Goal: Task Accomplishment & Management: Manage account settings

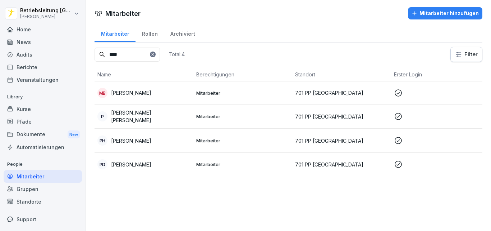
click at [293, 34] on div "Mitarbeiter Rollen Archiviert" at bounding box center [289, 33] width 388 height 19
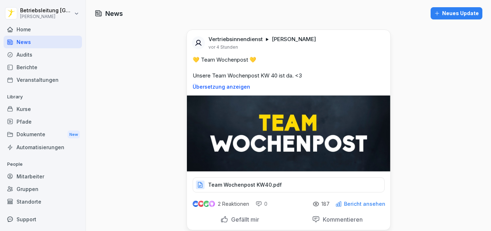
click at [282, 183] on div "Team Wochenpost KW40.pdf" at bounding box center [289, 184] width 192 height 15
click at [226, 83] on div "💛 Team Wochenpost 💛 Unsere Team Wochenpost KW 40 ist da. <3 Übersetzung anzeigen" at bounding box center [289, 73] width 204 height 34
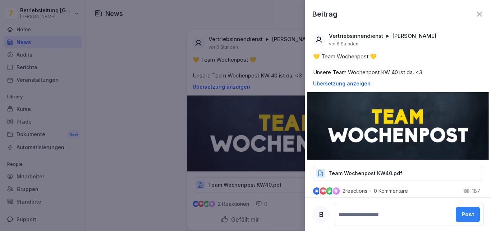
scroll to position [19, 0]
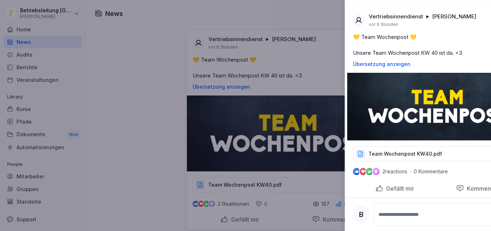
click at [148, 77] on div at bounding box center [245, 115] width 491 height 231
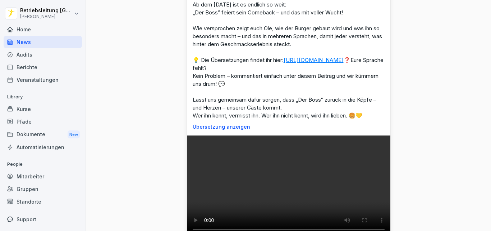
scroll to position [537, 0]
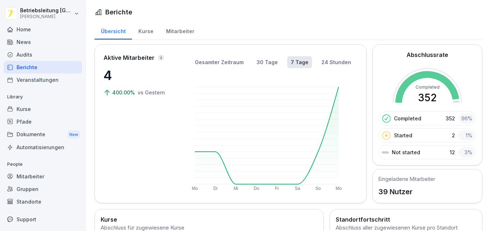
click at [29, 112] on div "Kurse" at bounding box center [43, 108] width 78 height 13
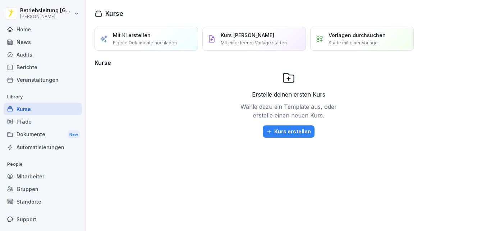
click at [36, 181] on div "Mitarbeiter" at bounding box center [43, 176] width 78 height 13
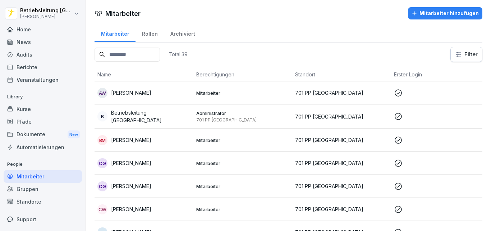
click at [142, 52] on input at bounding box center [127, 54] width 65 height 14
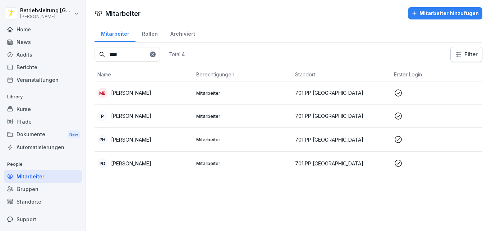
type input "****"
click at [148, 114] on p "Paul Frederik Janszen" at bounding box center [131, 116] width 40 height 8
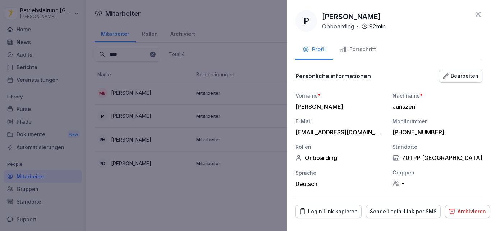
scroll to position [15, 0]
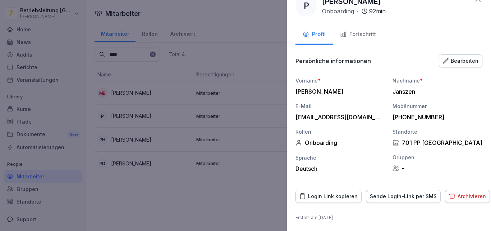
click at [368, 38] on div "Fortschritt" at bounding box center [358, 34] width 36 height 8
